Goal: Transaction & Acquisition: Purchase product/service

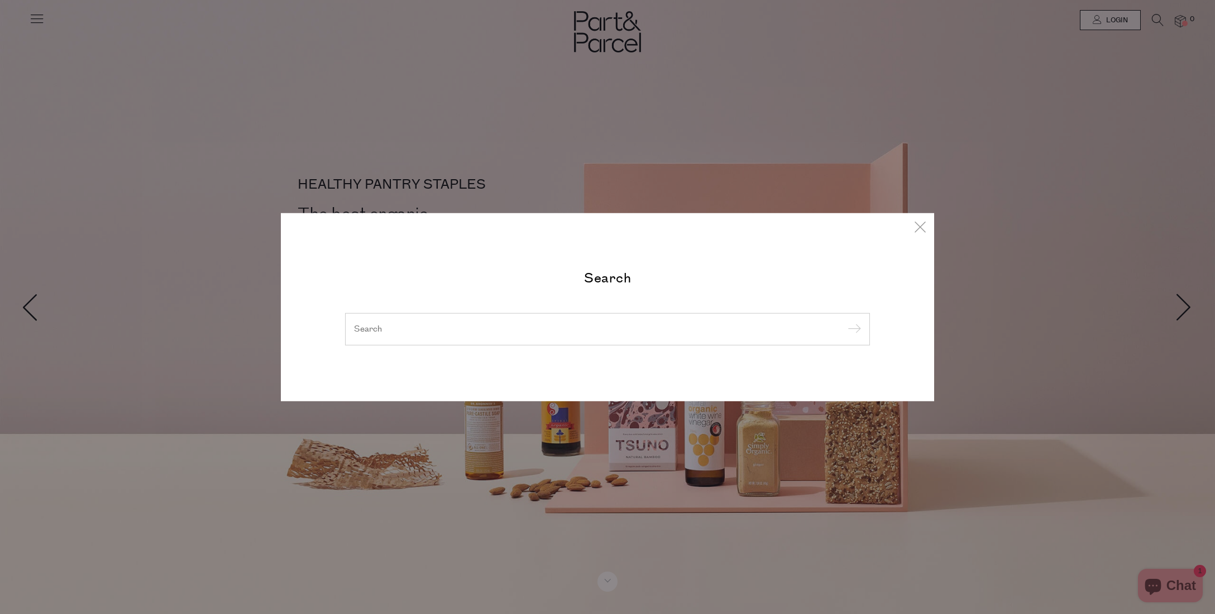
click at [544, 319] on div at bounding box center [607, 329] width 525 height 32
click at [541, 325] on input "search" at bounding box center [607, 329] width 507 height 12
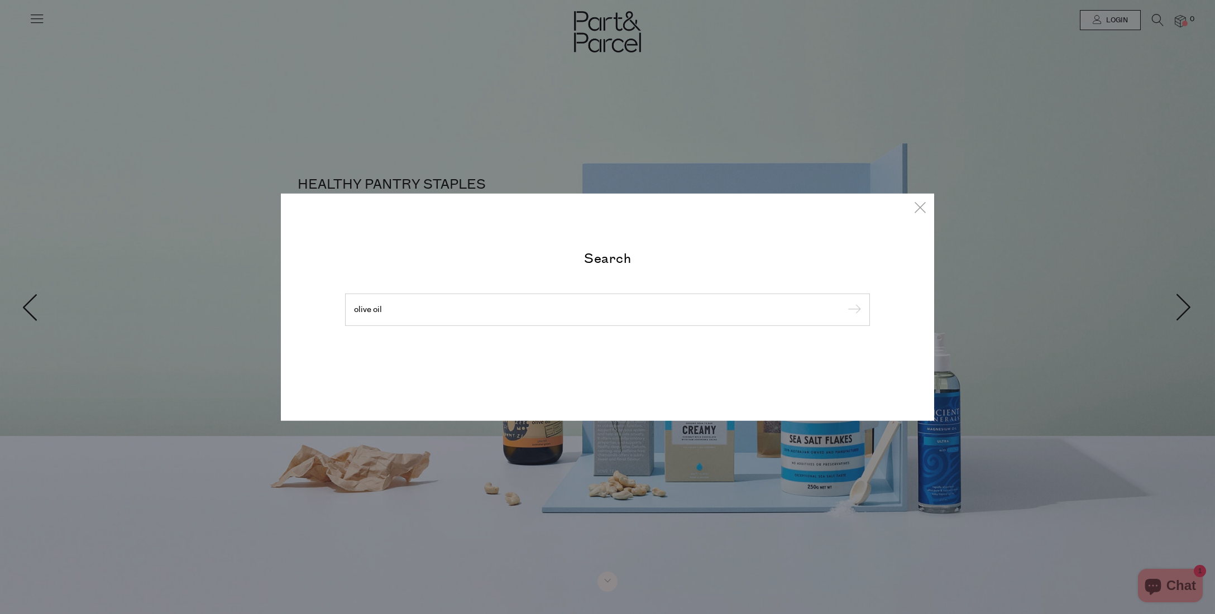
type input "olive oil"
click at [844, 302] on input "submit" at bounding box center [852, 310] width 17 height 17
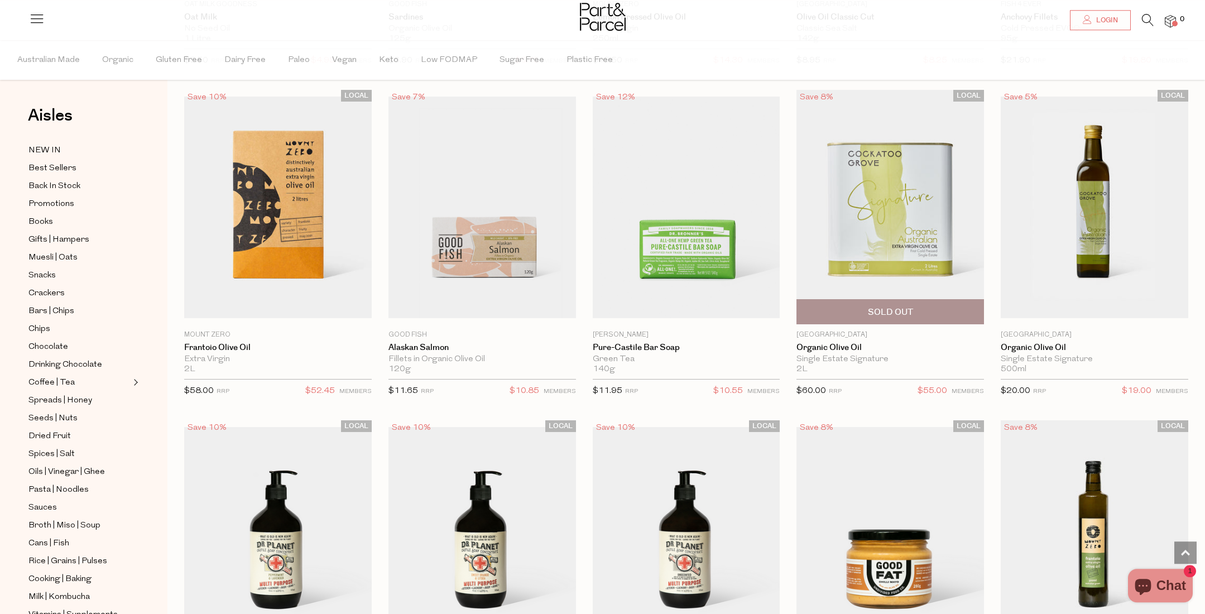
scroll to position [1647, 0]
click at [900, 264] on img at bounding box center [891, 206] width 188 height 234
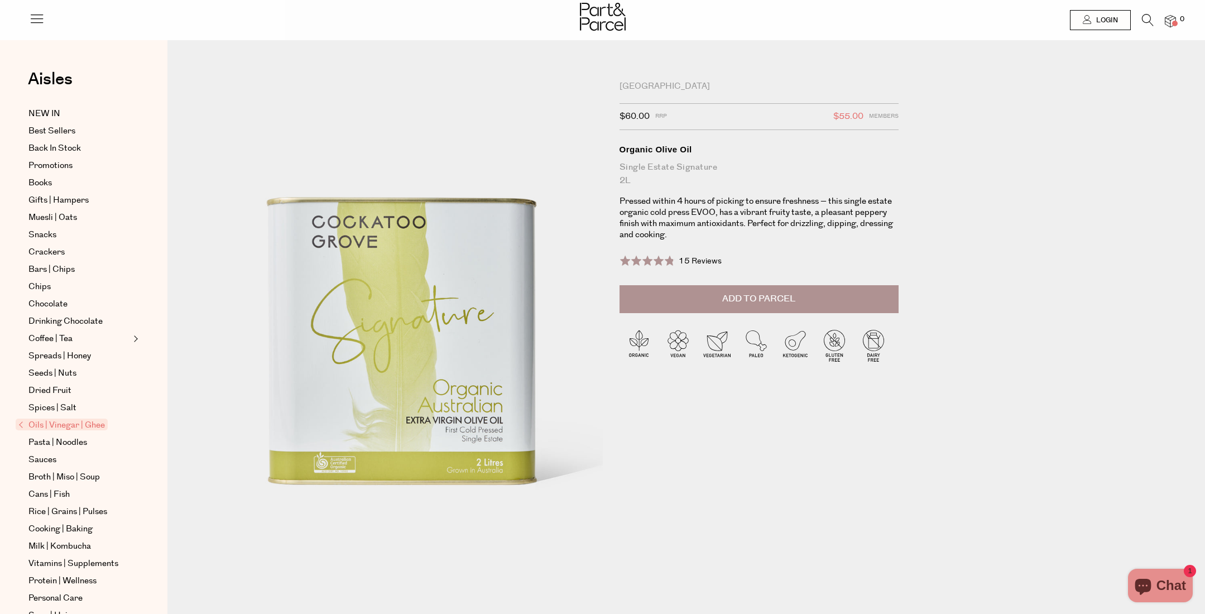
click at [770, 298] on span "Add to Parcel" at bounding box center [758, 298] width 73 height 13
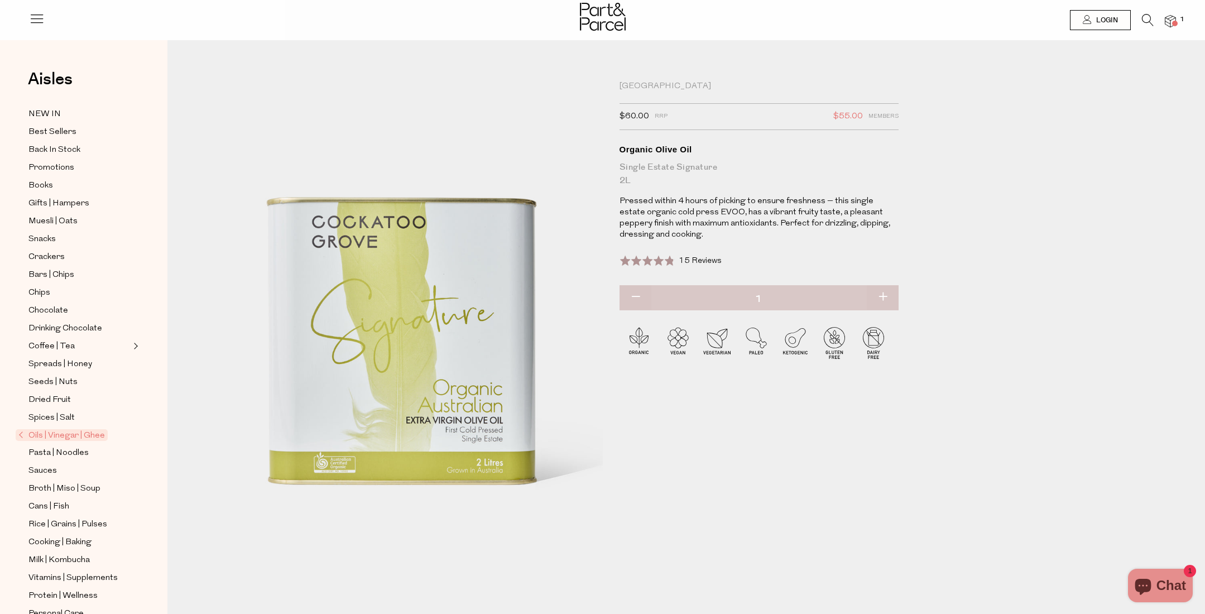
click at [692, 257] on span "15 Reviews" at bounding box center [700, 261] width 43 height 8
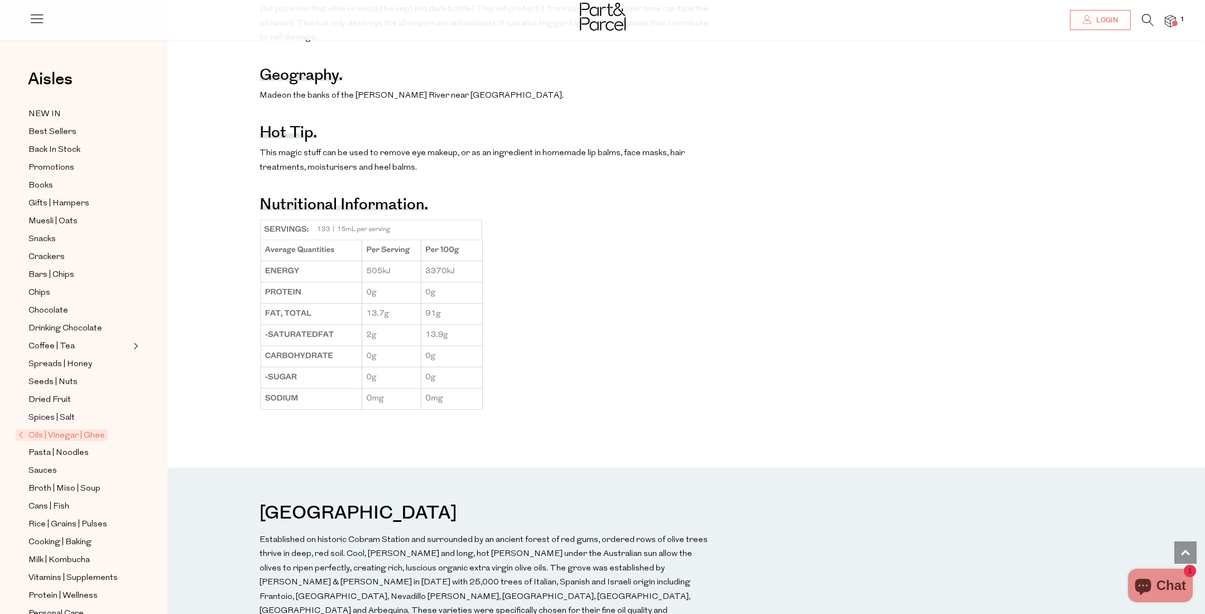
scroll to position [1022, 0]
click at [55, 165] on span "Promotions" at bounding box center [51, 167] width 46 height 13
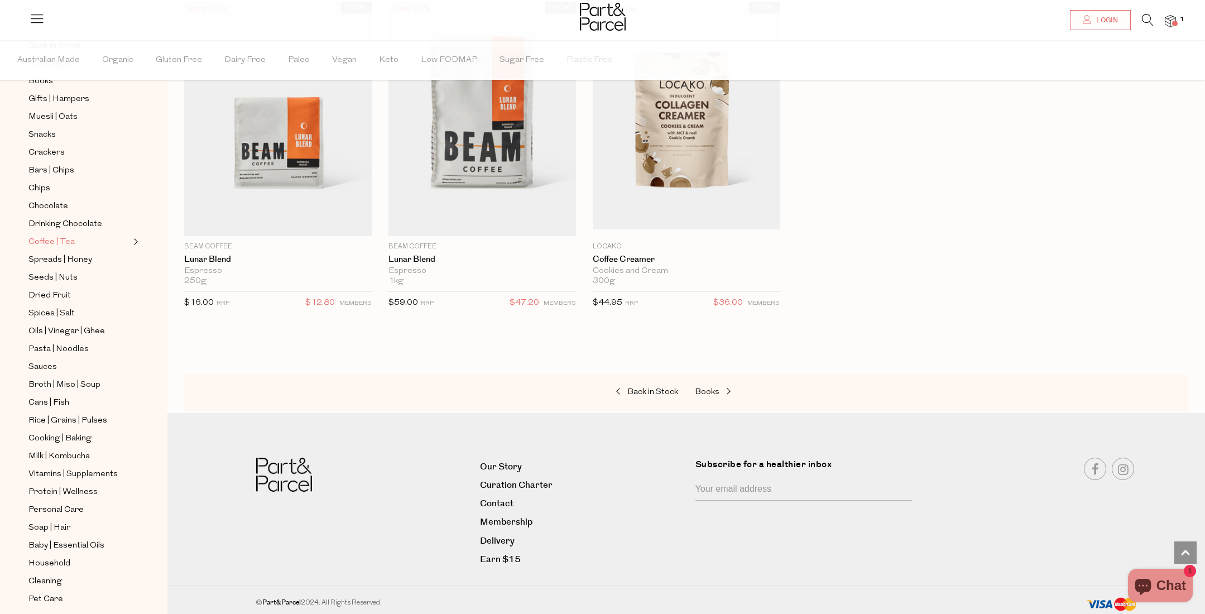
scroll to position [167, 0]
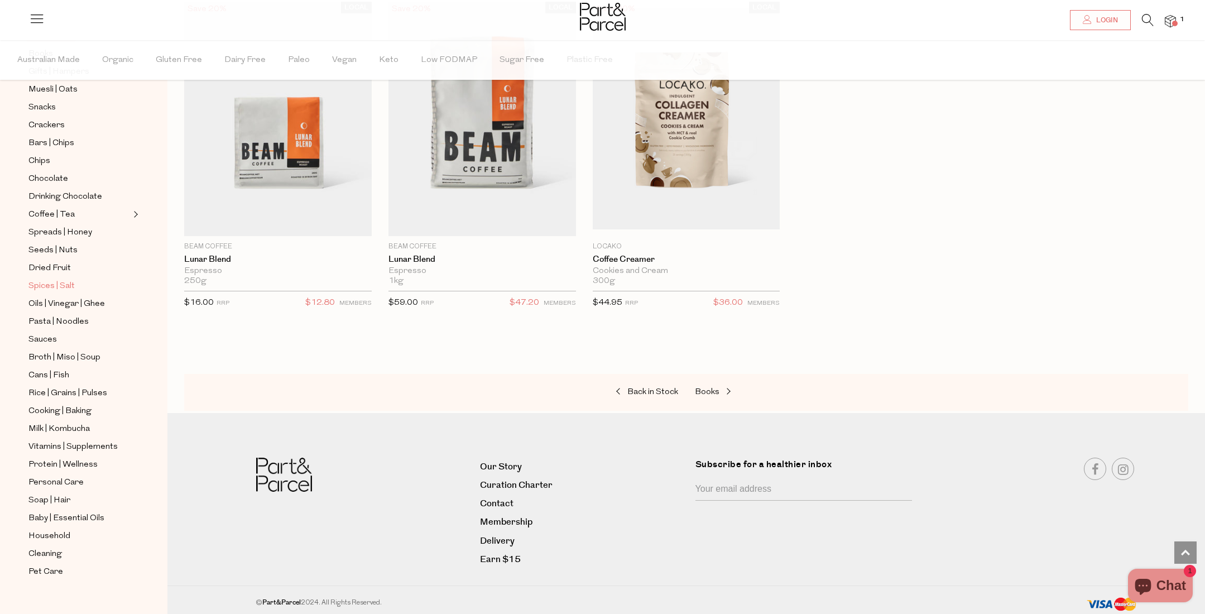
click at [68, 283] on span "Spices | Salt" at bounding box center [51, 286] width 46 height 13
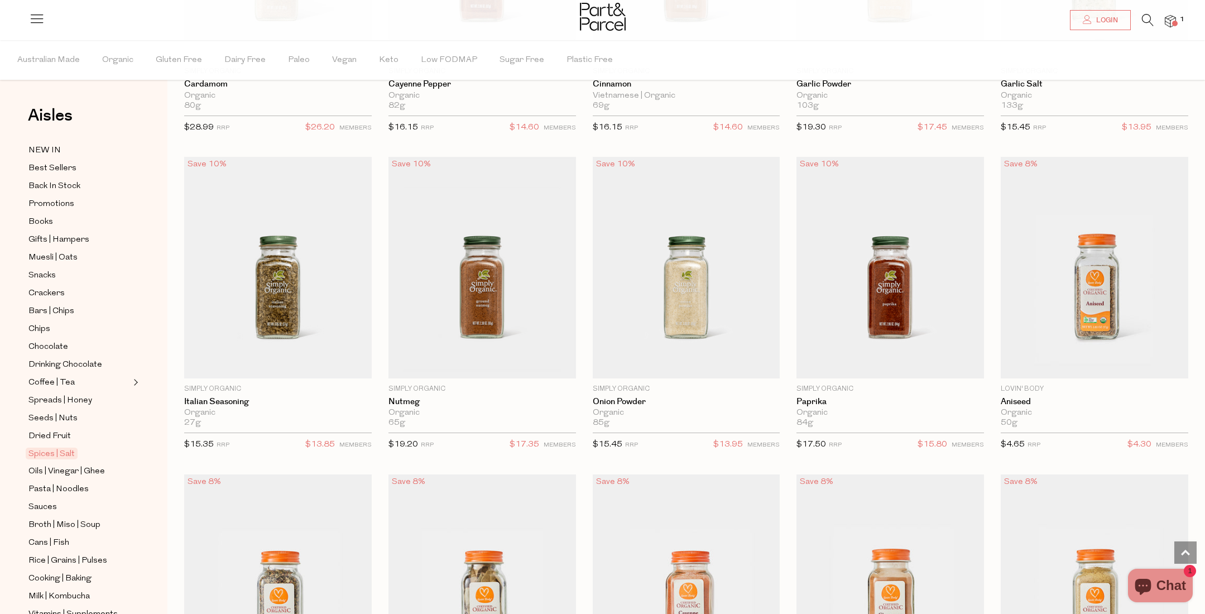
scroll to position [1589, 0]
click at [1153, 21] on icon at bounding box center [1148, 20] width 12 height 12
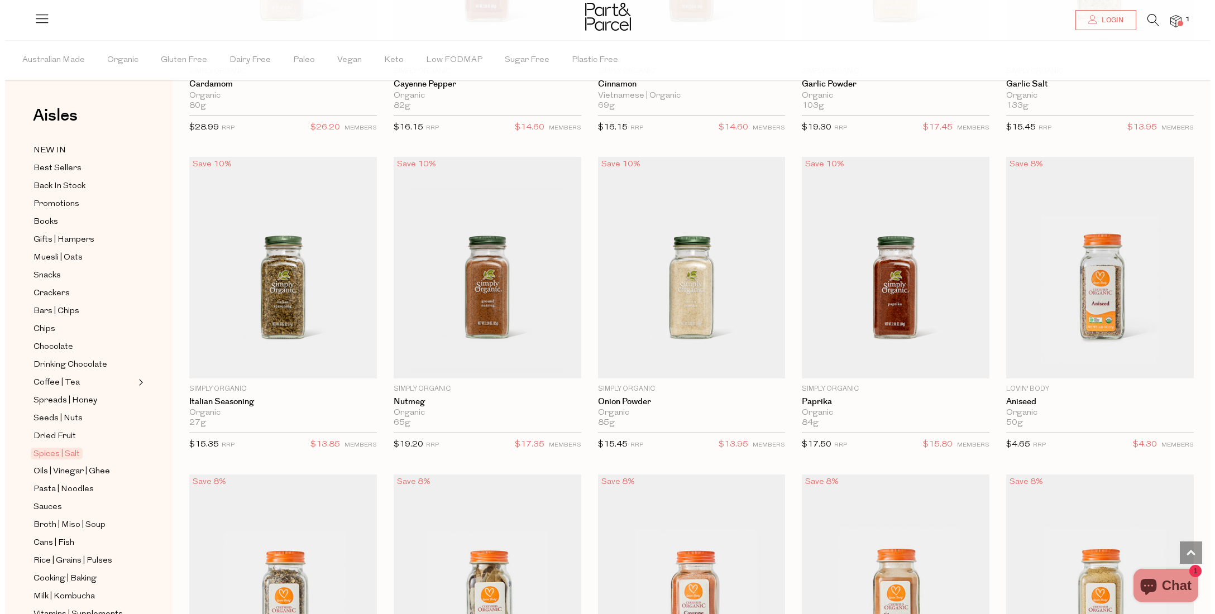
scroll to position [1598, 0]
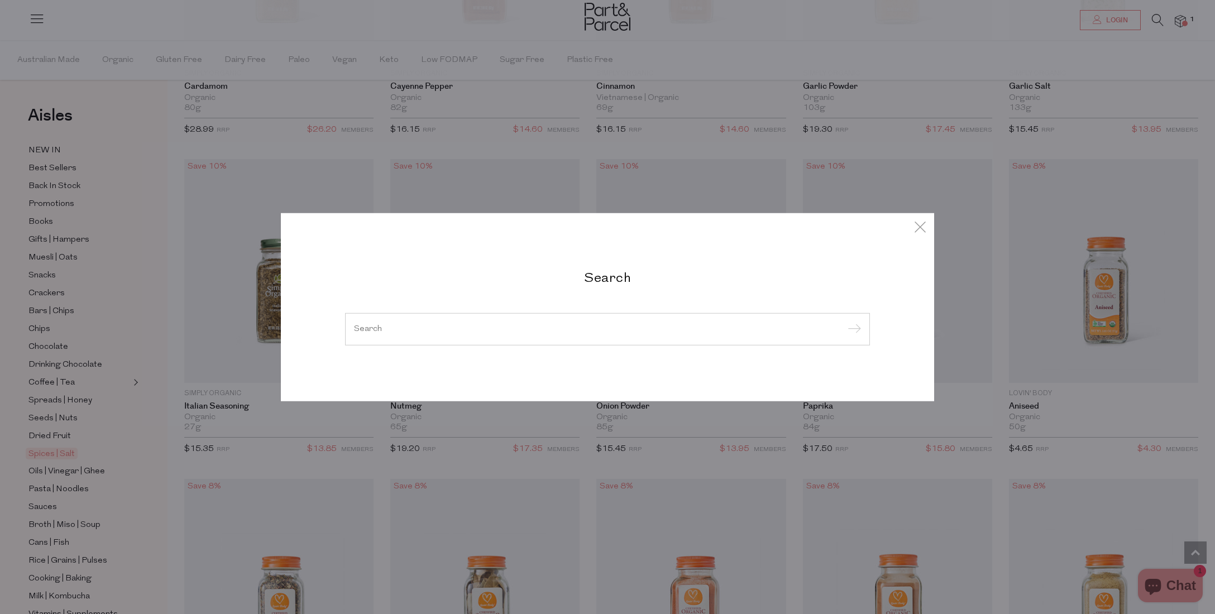
click at [486, 330] on input "search" at bounding box center [607, 329] width 507 height 8
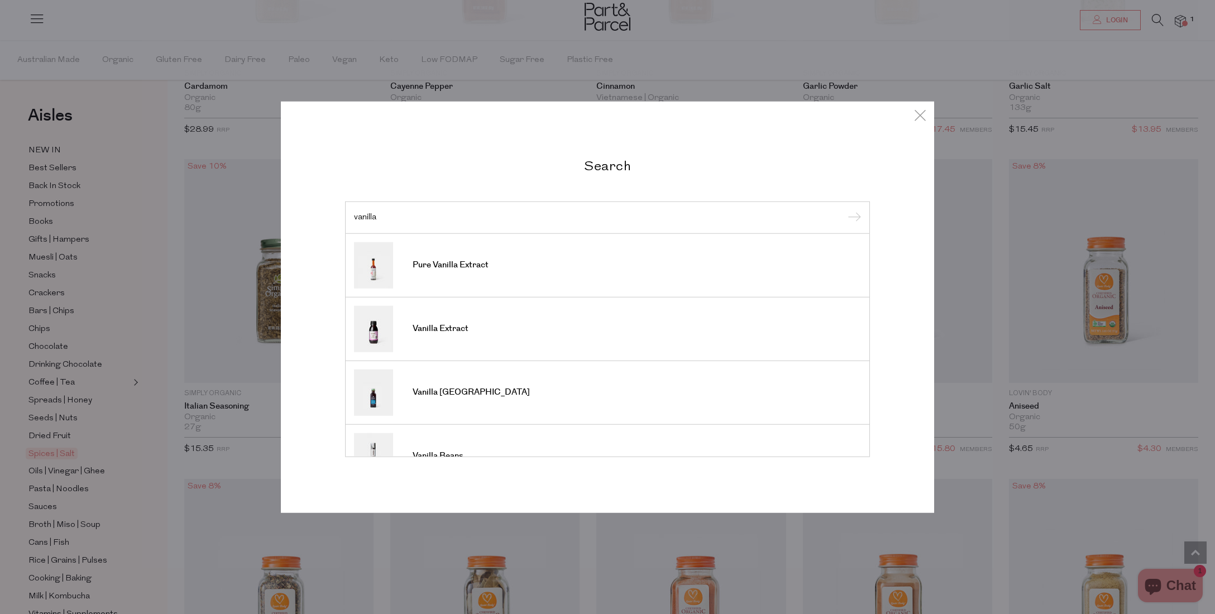
type input "vanilla"
click at [844, 210] on input "submit" at bounding box center [852, 218] width 17 height 17
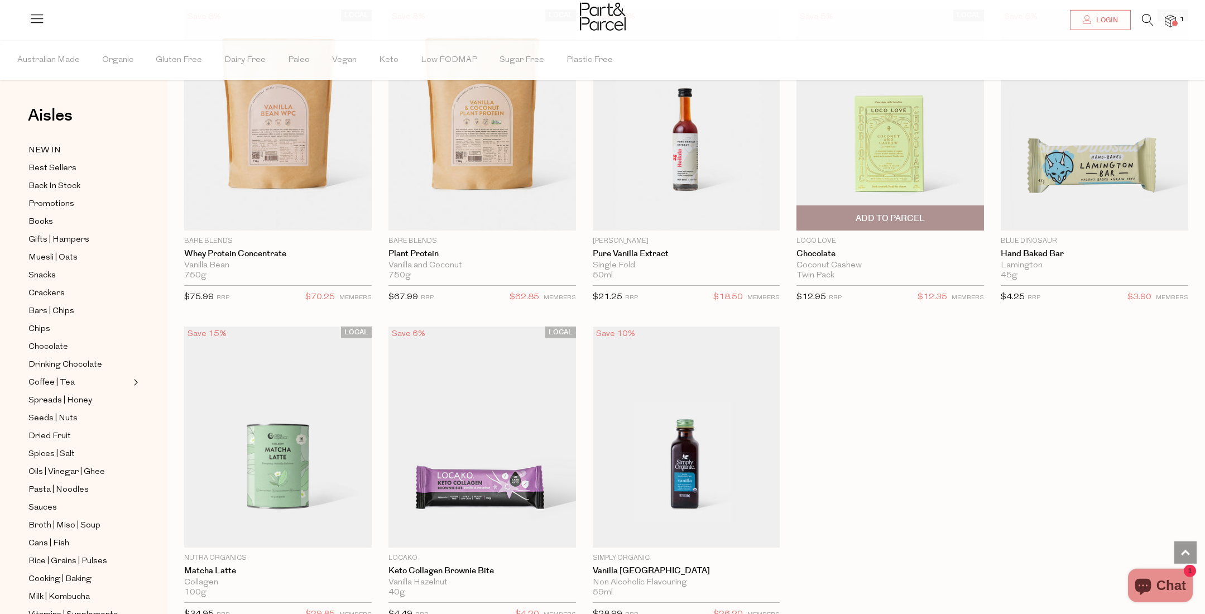
scroll to position [2118, 0]
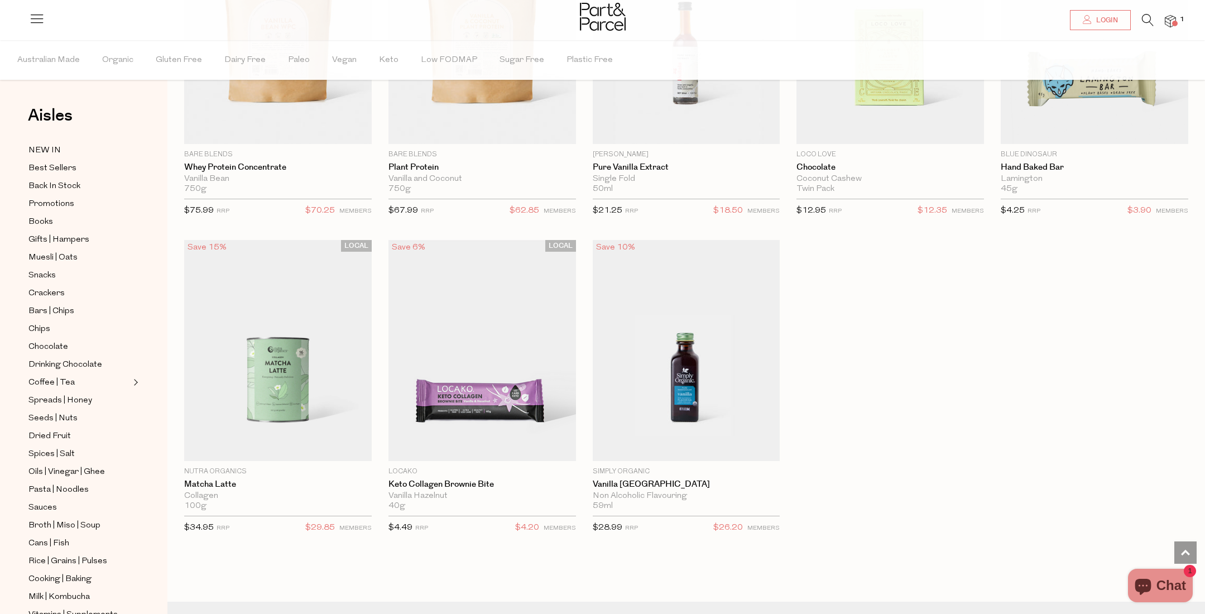
click at [1154, 18] on li "1" at bounding box center [1165, 21] width 22 height 15
click at [1154, 18] on icon at bounding box center [1148, 20] width 12 height 12
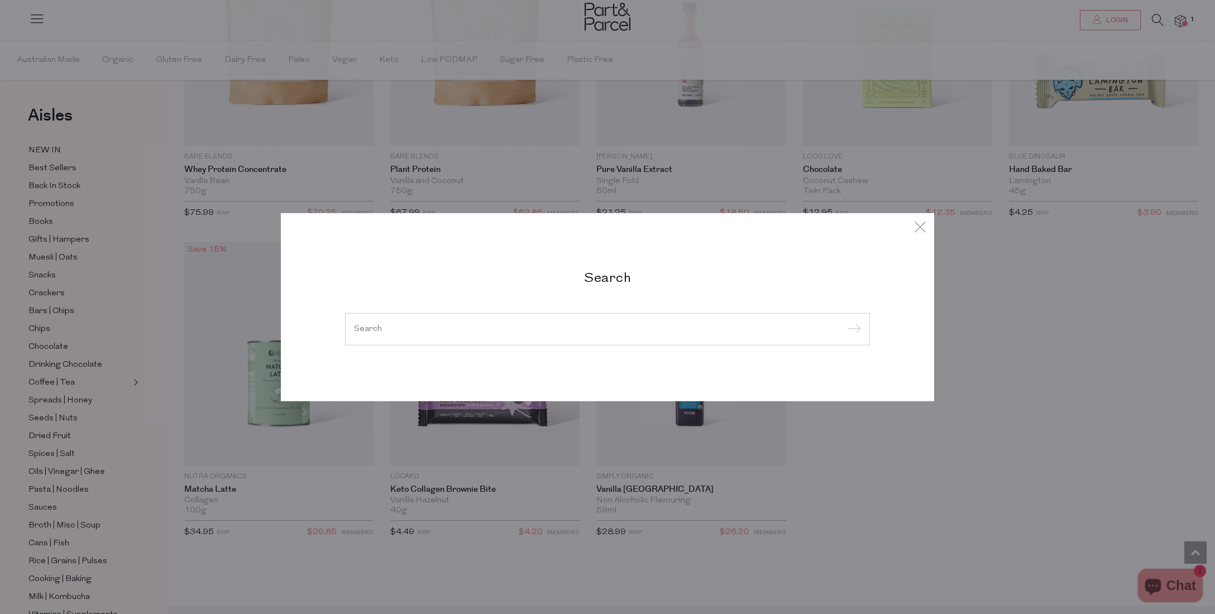
click at [557, 322] on div at bounding box center [607, 329] width 525 height 32
click at [533, 338] on div at bounding box center [607, 329] width 525 height 32
click at [525, 333] on input "search" at bounding box center [607, 329] width 507 height 8
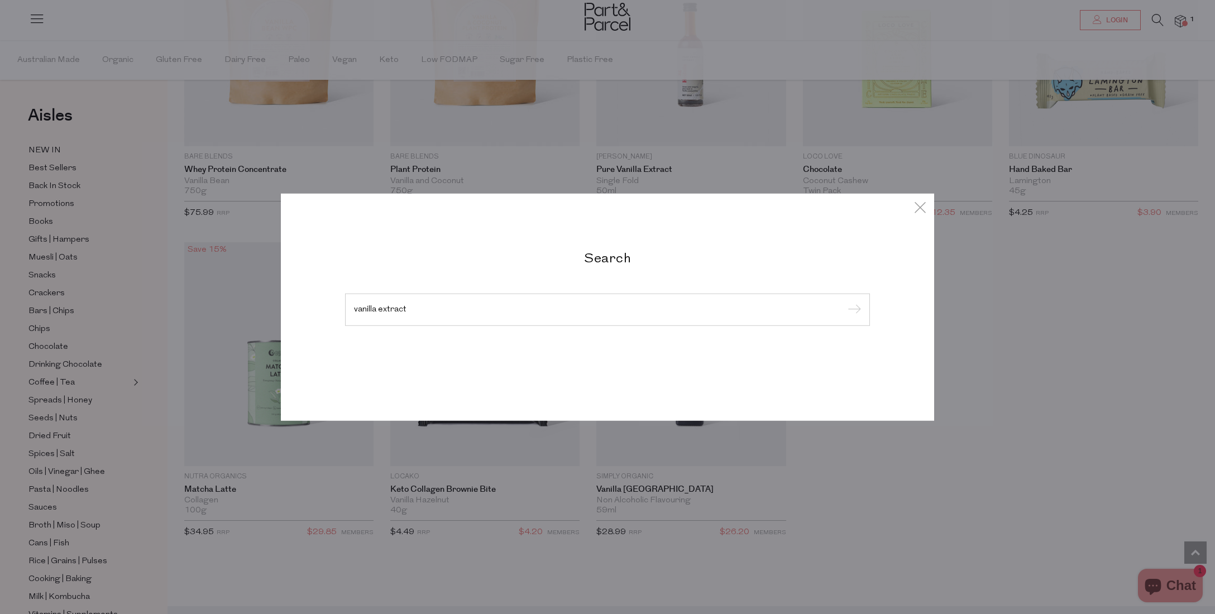
type input "vanilla extract"
click at [844, 302] on input "submit" at bounding box center [852, 310] width 17 height 17
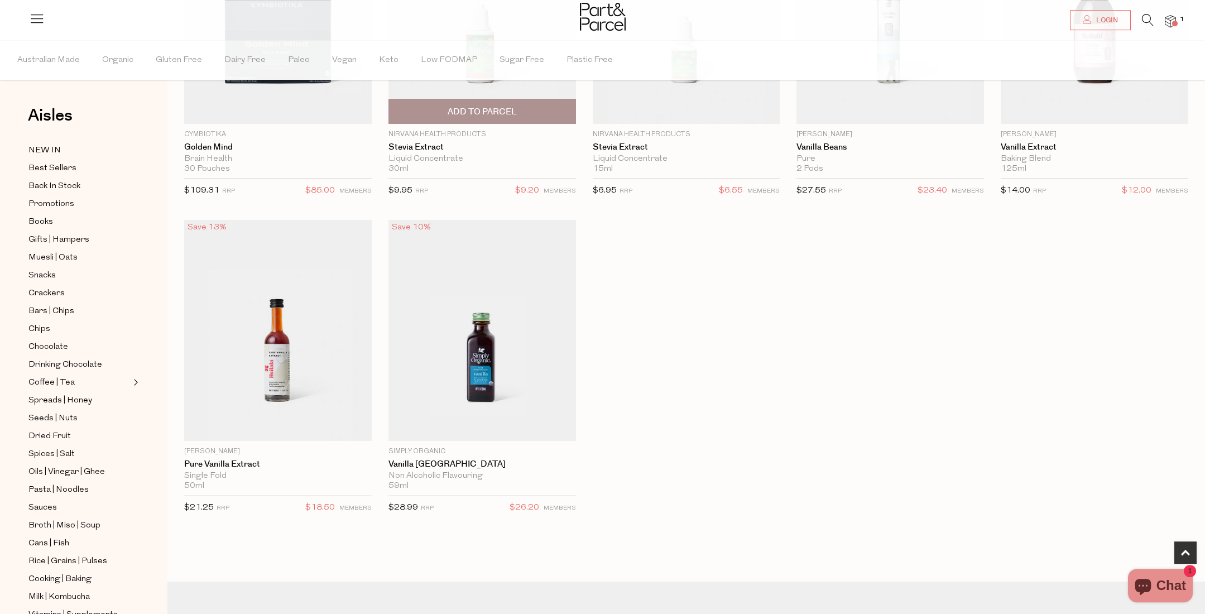
scroll to position [235, 0]
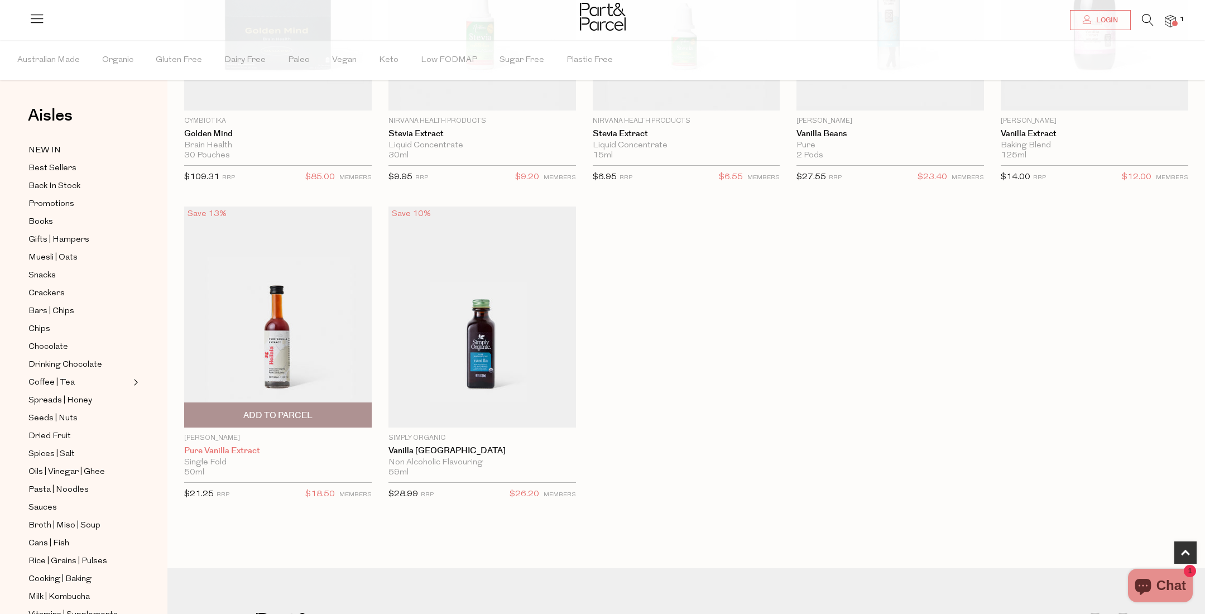
click at [249, 449] on link "Pure Vanilla Extract" at bounding box center [278, 451] width 188 height 10
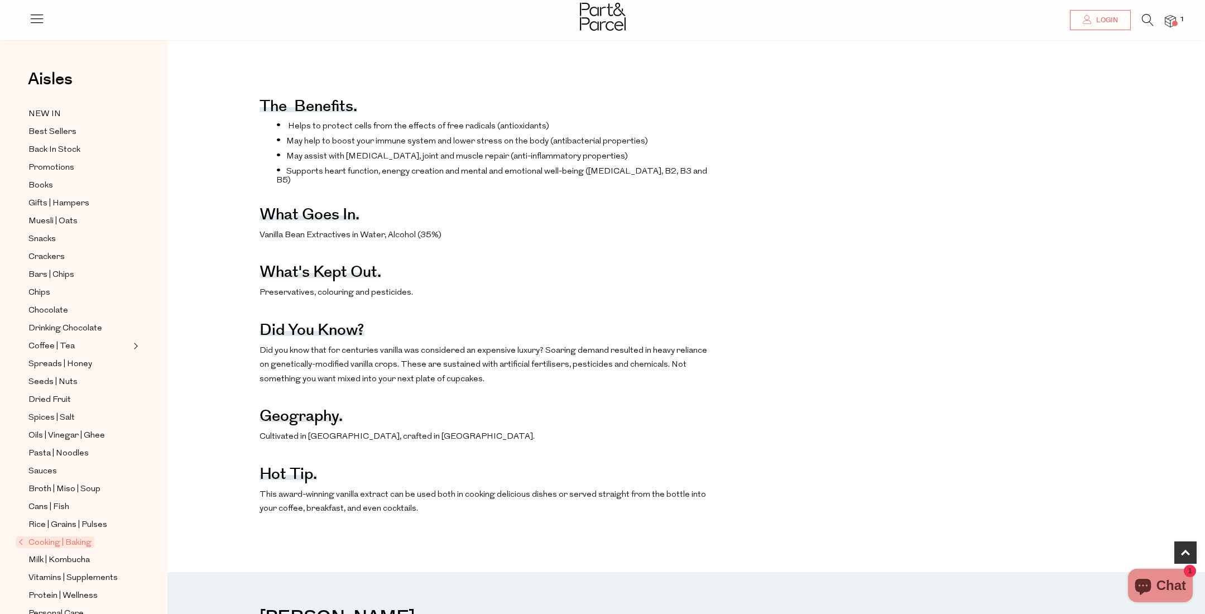
scroll to position [588, 0]
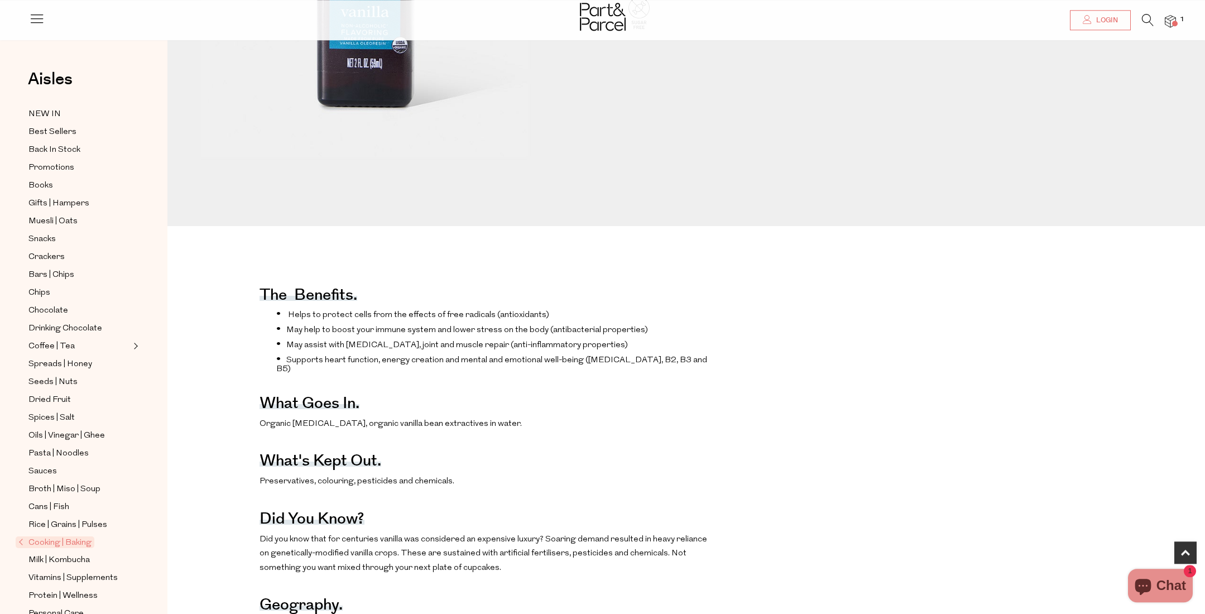
scroll to position [411, 0]
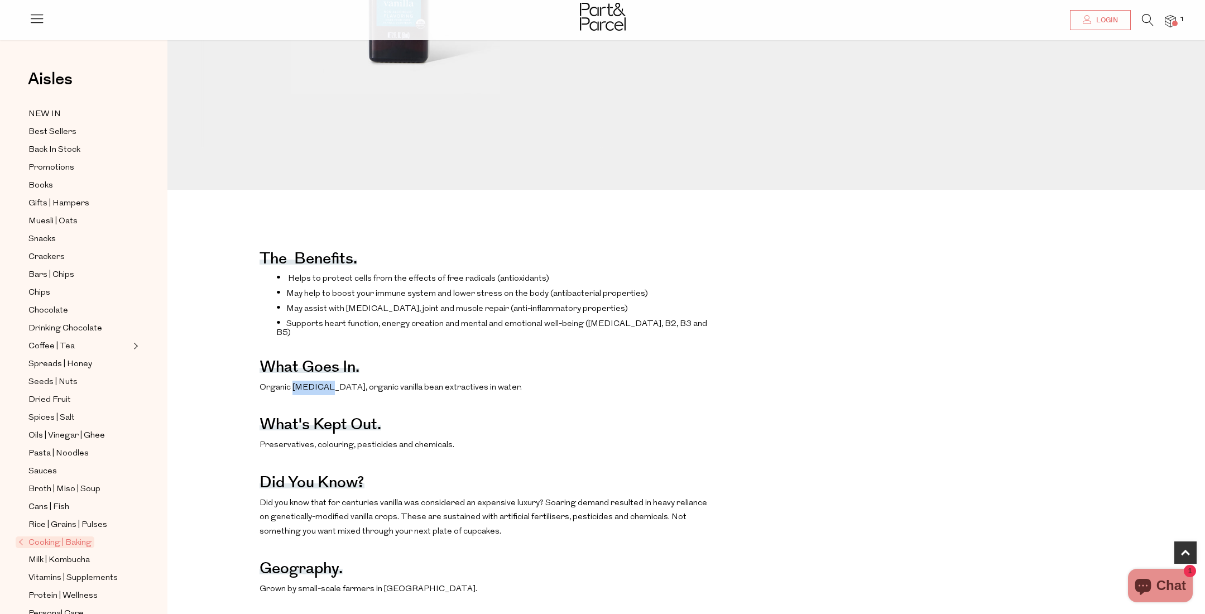
drag, startPoint x: 292, startPoint y: 396, endPoint x: 322, endPoint y: 399, distance: 29.2
click at [322, 395] on p "Organic [MEDICAL_DATA], organic vanilla bean extractives in water." at bounding box center [486, 388] width 452 height 15
copy p "[MEDICAL_DATA]"
click at [375, 395] on p "Organic [MEDICAL_DATA], organic vanilla bean extractives in water." at bounding box center [486, 388] width 452 height 15
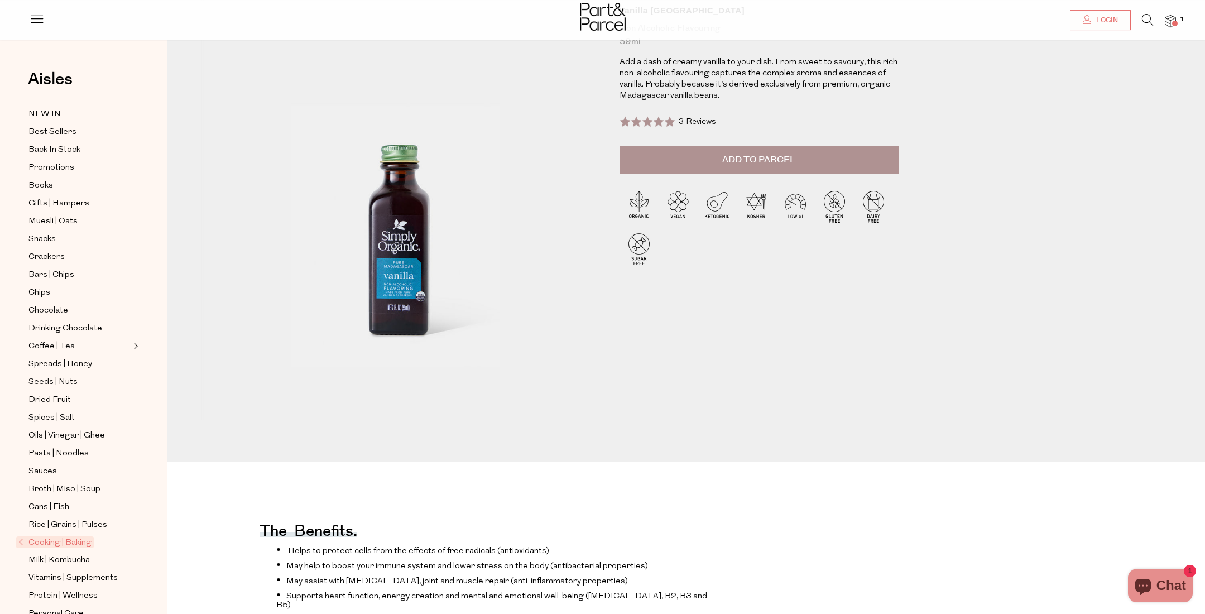
scroll to position [117, 0]
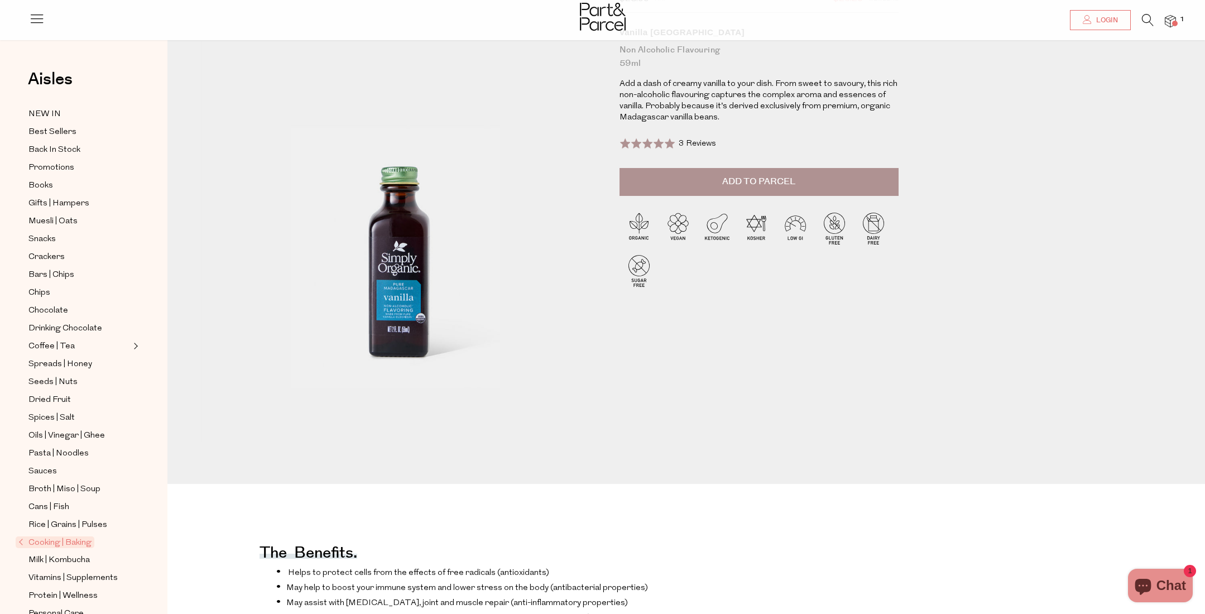
click at [692, 145] on span "3 Reviews" at bounding box center [697, 144] width 37 height 8
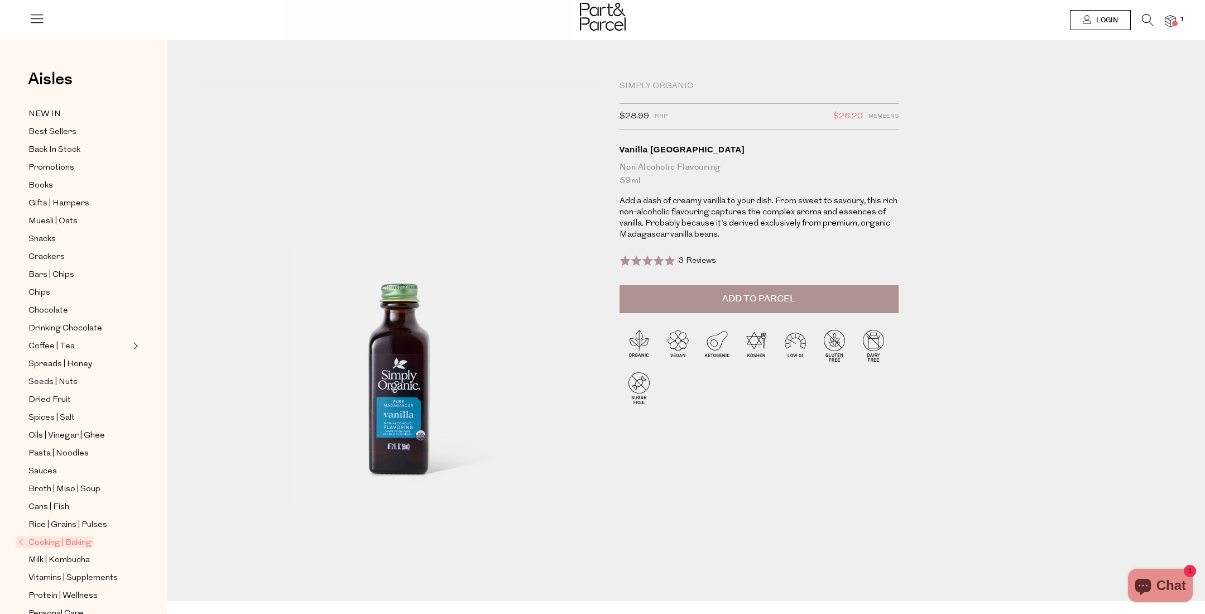
click at [1140, 17] on li at bounding box center [1142, 22] width 23 height 17
click at [1143, 22] on icon at bounding box center [1148, 20] width 12 height 12
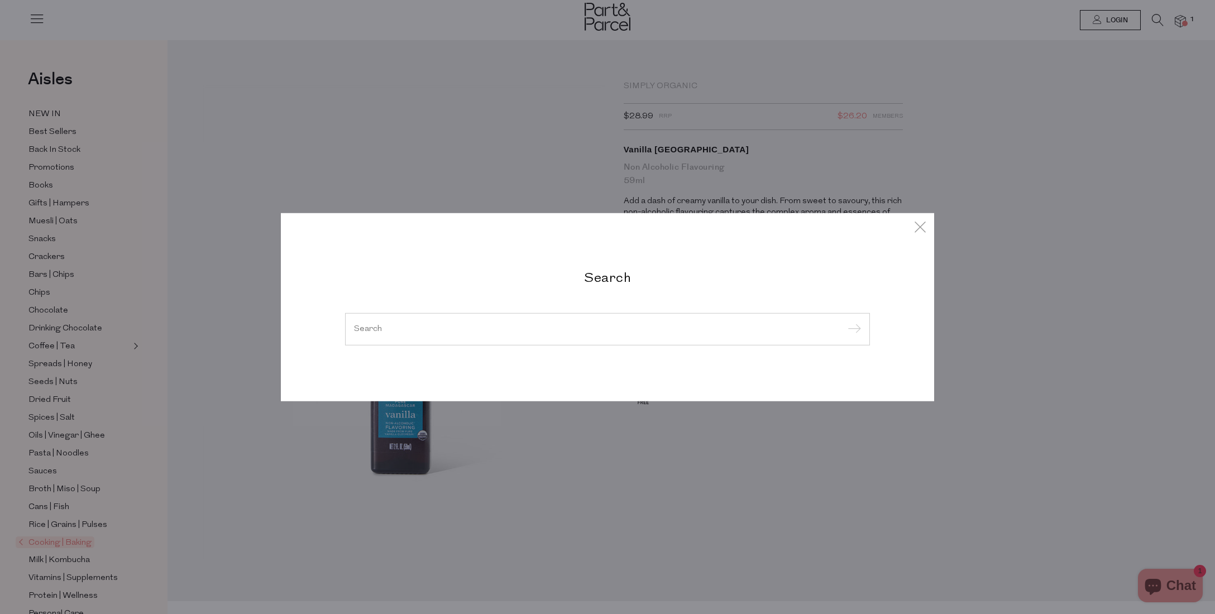
click at [535, 322] on div at bounding box center [607, 329] width 525 height 32
click at [529, 320] on div at bounding box center [607, 329] width 525 height 32
click at [449, 333] on input "search" at bounding box center [607, 329] width 507 height 8
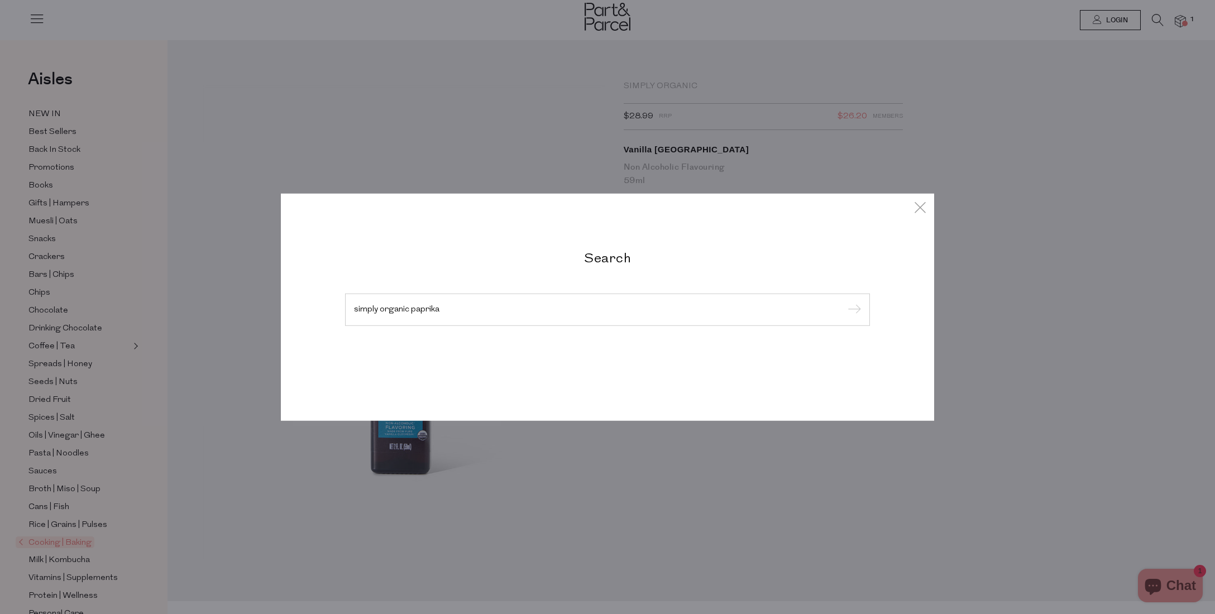
type input "simply organic paprika"
click at [844, 302] on input "submit" at bounding box center [852, 310] width 17 height 17
